Goal: Connect with others: Connect with others

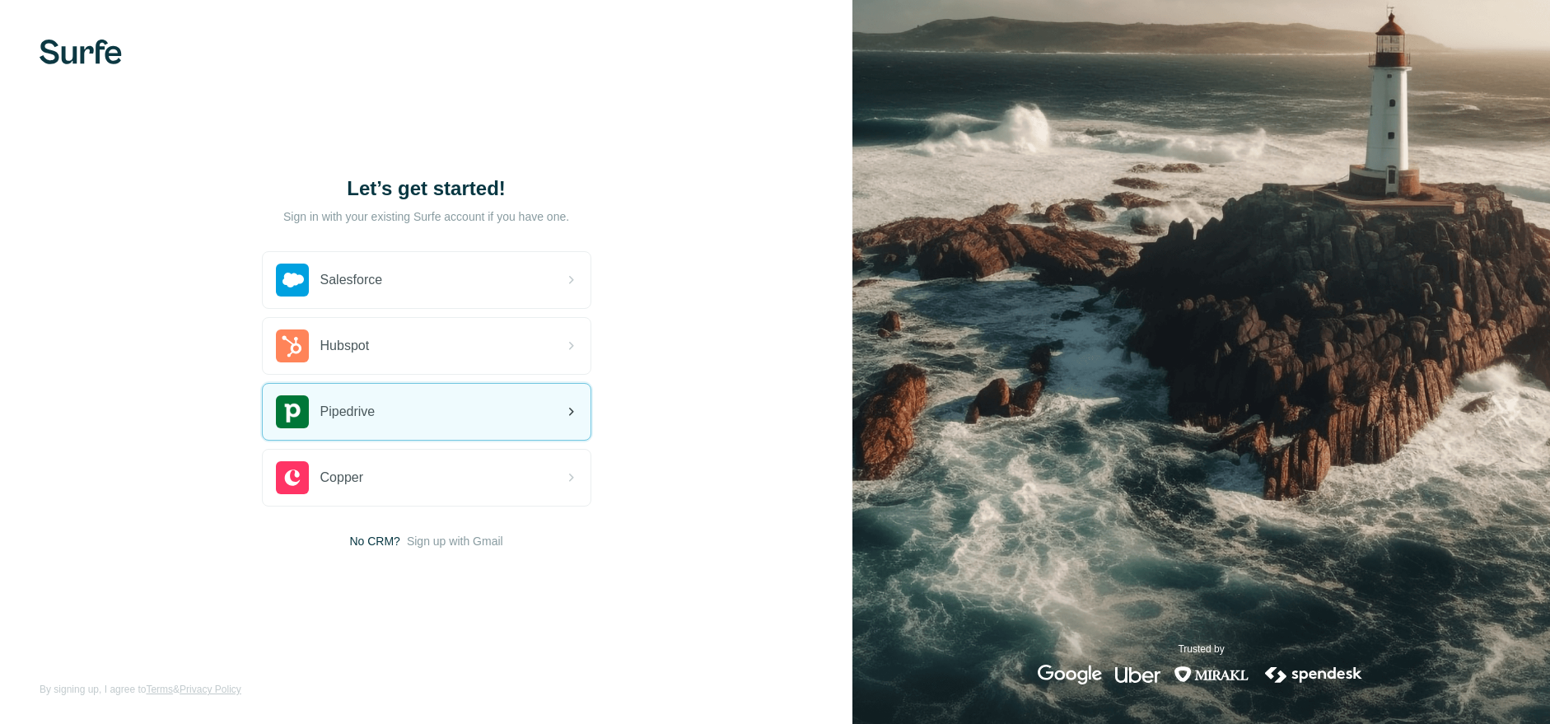
click at [523, 412] on div "Pipedrive" at bounding box center [427, 412] width 328 height 56
